Goal: Navigation & Orientation: Find specific page/section

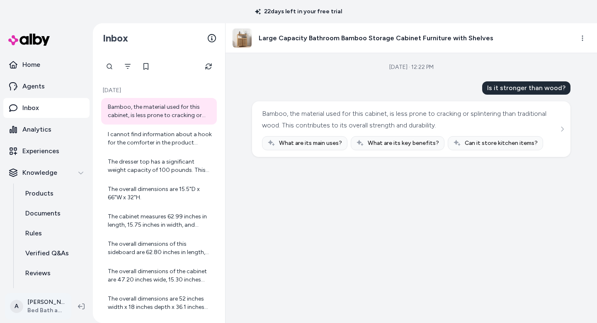
scroll to position [144, 0]
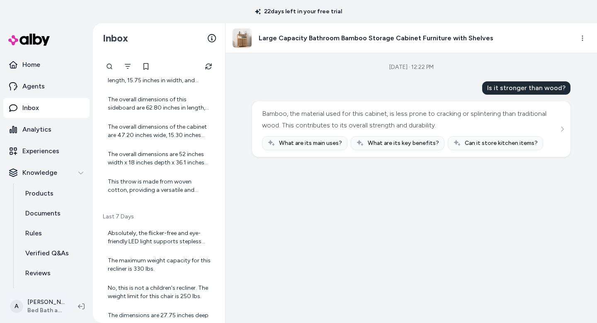
click at [32, 303] on html "22 days left in your free trial Home Agents Inbox Analytics Experiences Knowled…" at bounding box center [298, 161] width 597 height 323
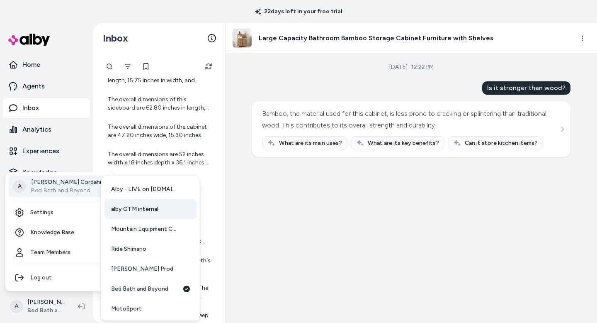
scroll to position [61, 0]
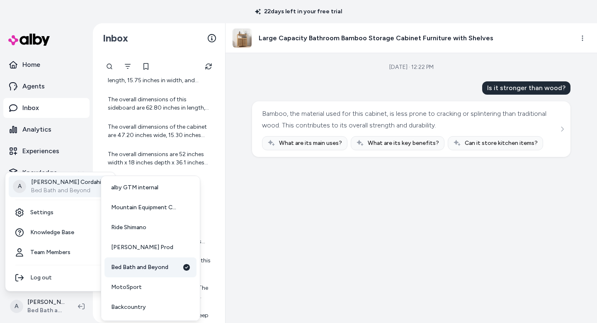
click at [145, 266] on span "Bed Bath and Beyond" at bounding box center [139, 267] width 57 height 8
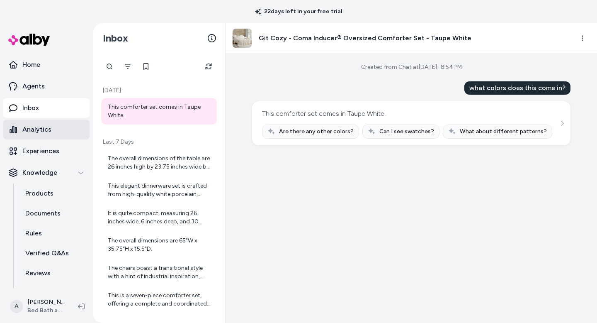
click at [40, 134] on p "Analytics" at bounding box center [36, 129] width 29 height 10
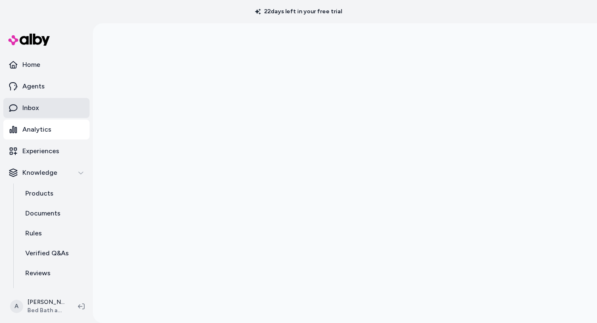
click at [34, 106] on p "Inbox" at bounding box center [30, 108] width 17 height 10
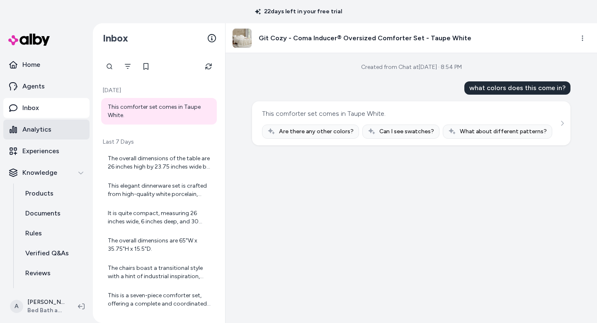
click at [29, 132] on p "Analytics" at bounding box center [36, 129] width 29 height 10
